Goal: Task Accomplishment & Management: Understand process/instructions

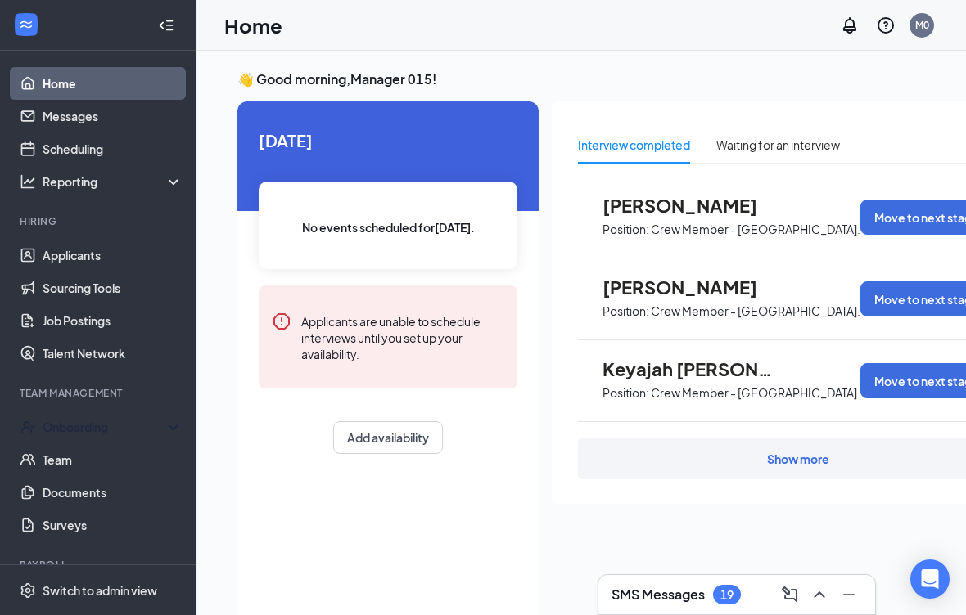
click at [151, 424] on div "Onboarding" at bounding box center [106, 427] width 126 height 16
click at [116, 471] on link "Overview" at bounding box center [113, 460] width 140 height 33
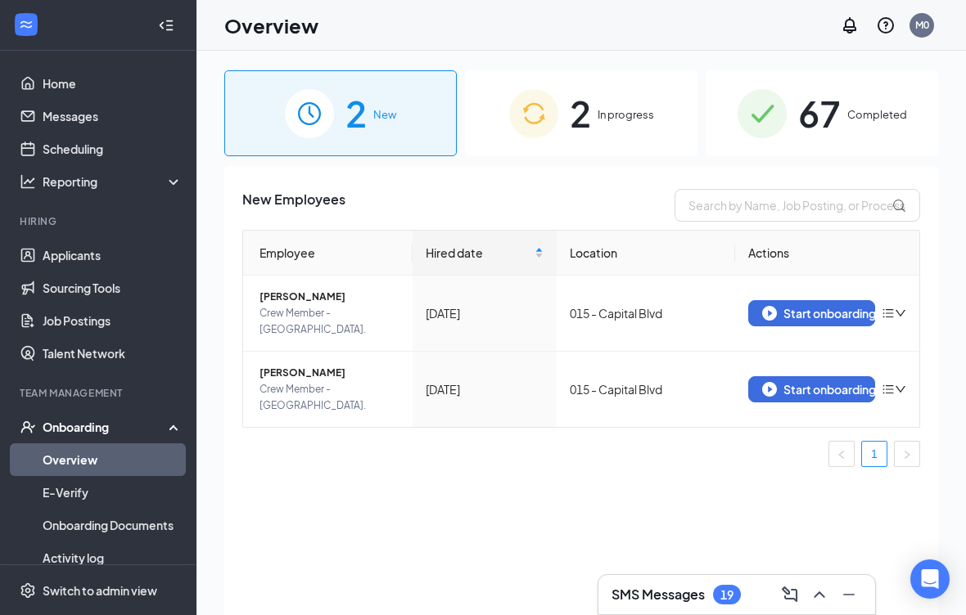
click at [601, 136] on div "2 In progress" at bounding box center [581, 113] width 232 height 86
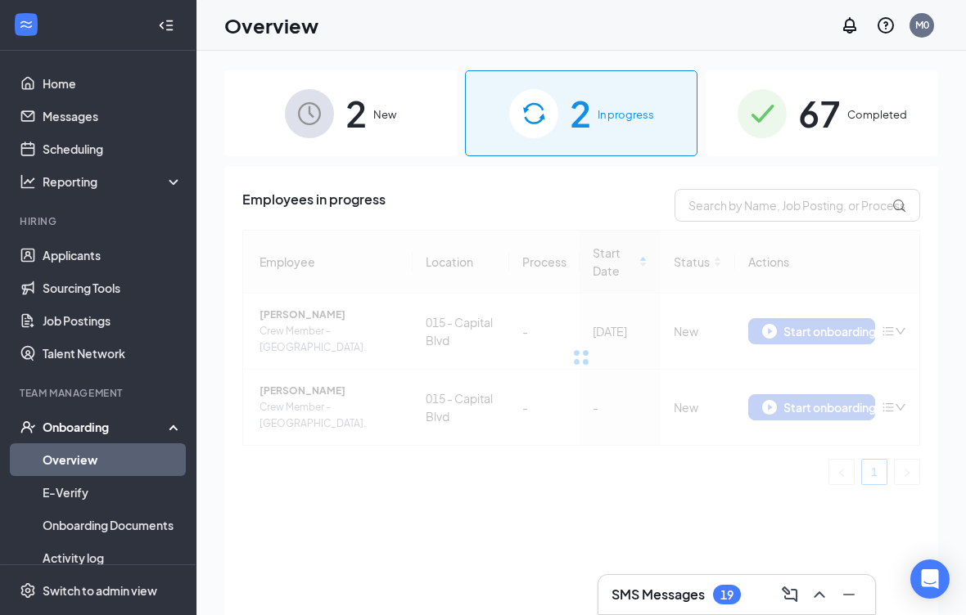
click at [612, 109] on span "In progress" at bounding box center [625, 114] width 56 height 16
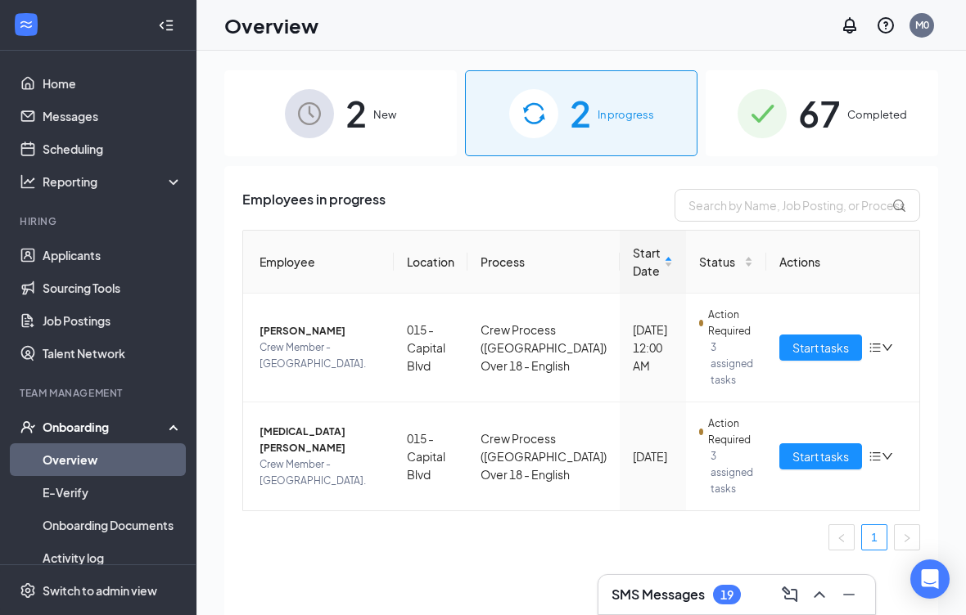
click at [796, 466] on button "Start tasks" at bounding box center [820, 457] width 83 height 26
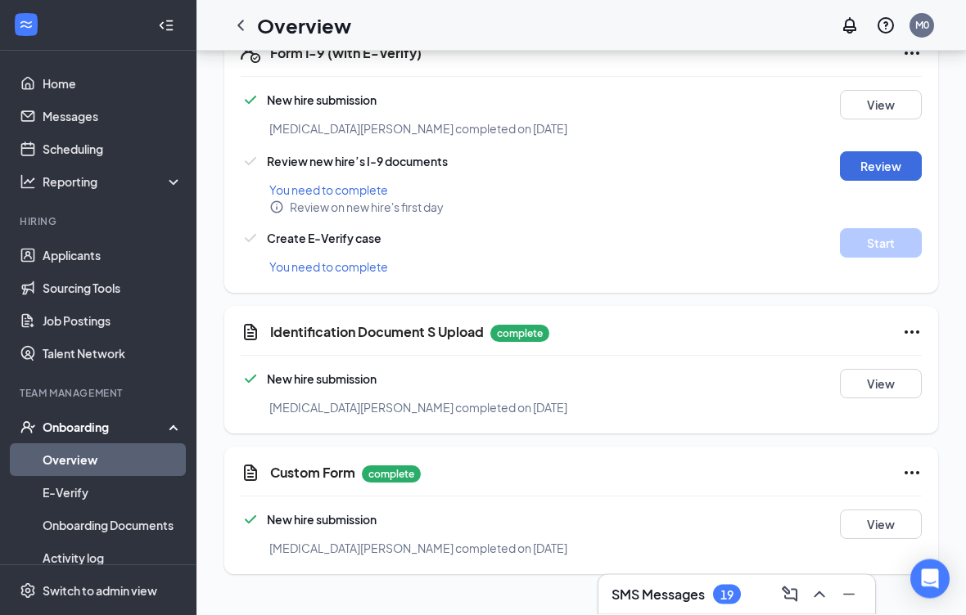
scroll to position [902, 0]
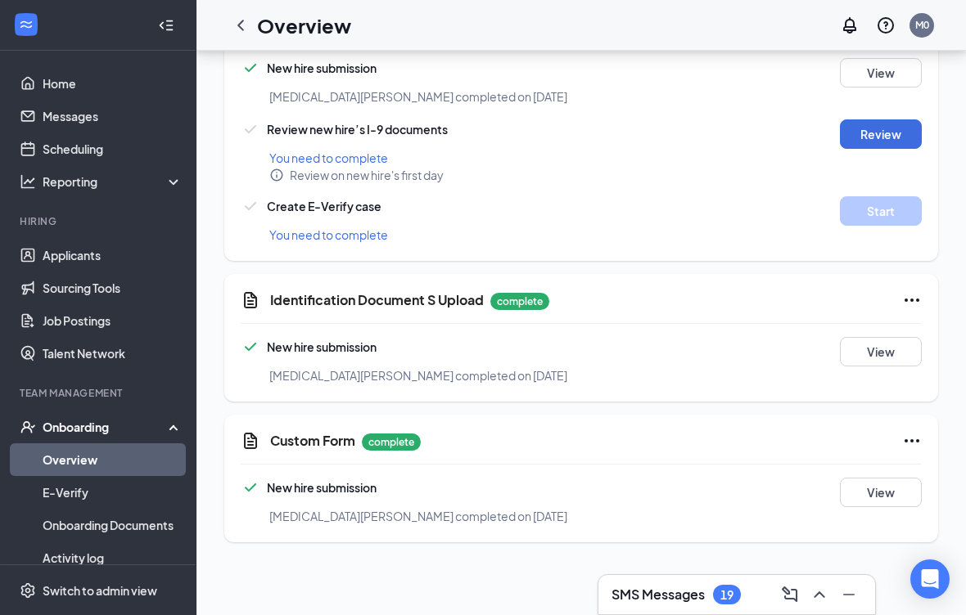
click at [883, 337] on button "View" at bounding box center [881, 351] width 82 height 29
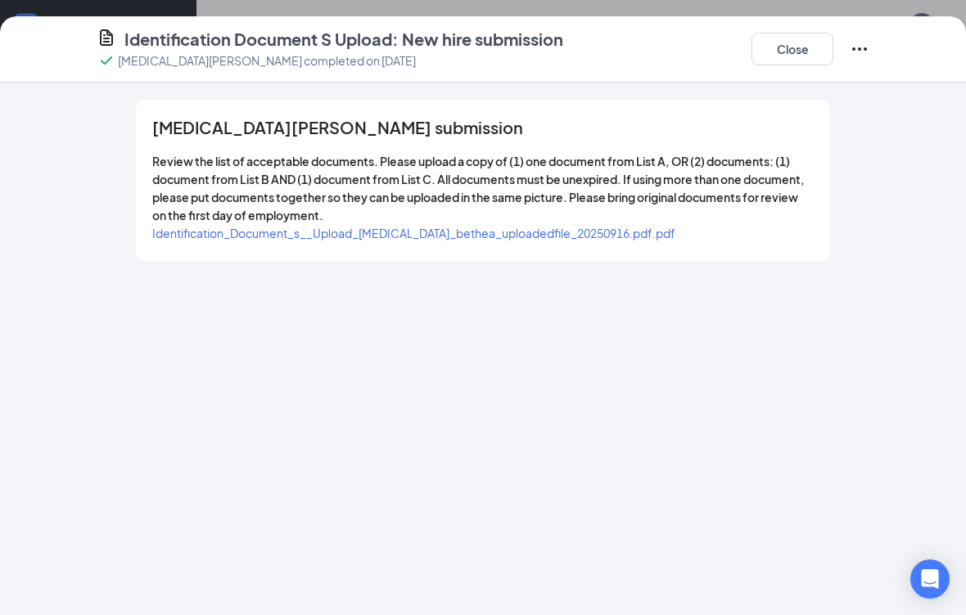
click at [435, 232] on span "Identification_Document_s__Upload_[MEDICAL_DATA]_bethea_uploadedfile_20250916.p…" at bounding box center [413, 233] width 523 height 15
click at [807, 45] on button "Close" at bounding box center [792, 49] width 82 height 33
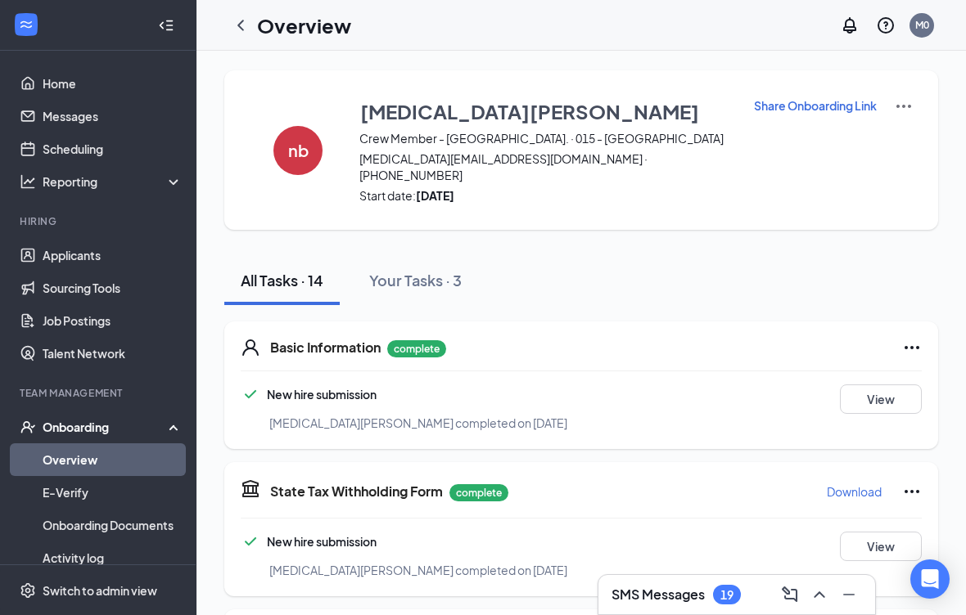
scroll to position [0, 0]
